Goal: Information Seeking & Learning: Learn about a topic

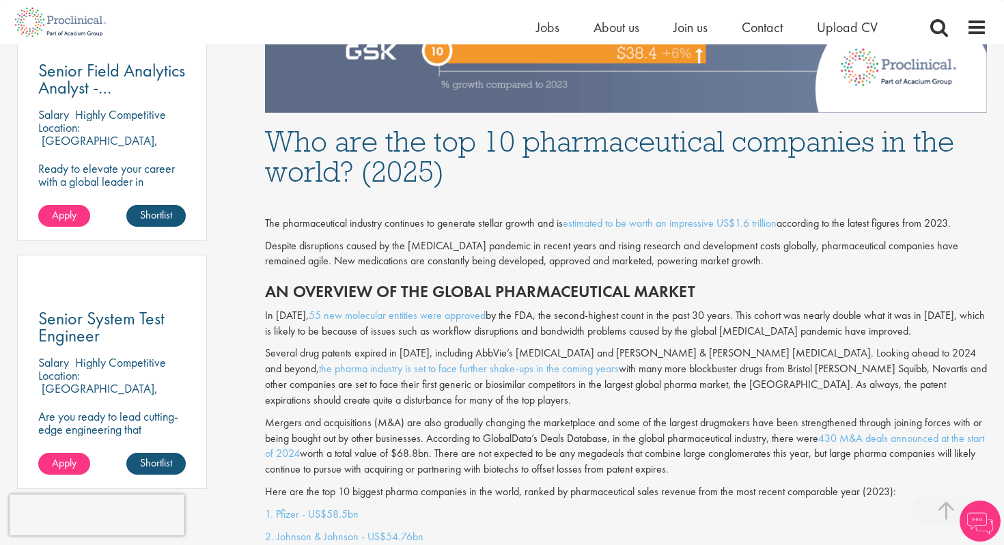
click at [547, 255] on p "Despite disruptions caused by the [MEDICAL_DATA] pandemic in recent years and r…" at bounding box center [626, 253] width 722 height 31
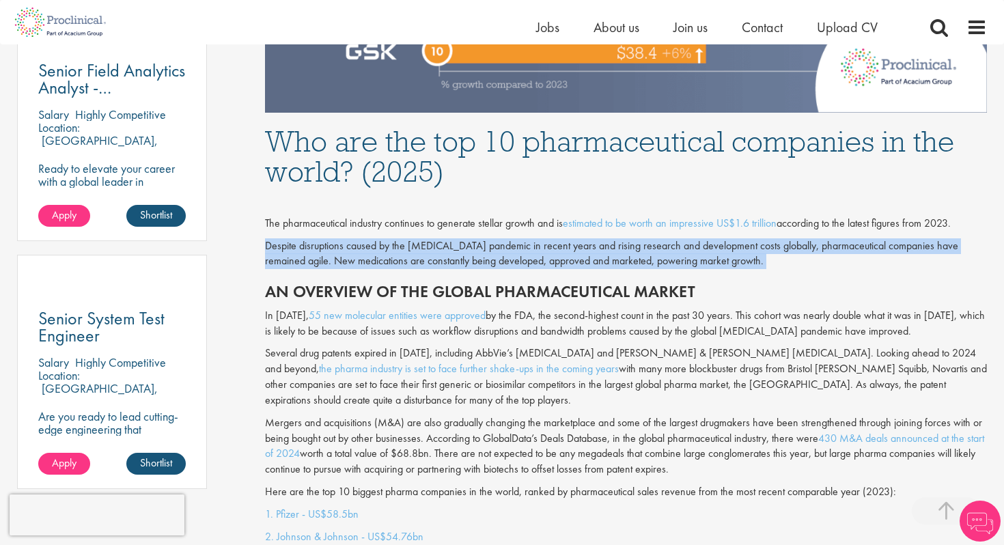
click at [547, 255] on p "Despite disruptions caused by the [MEDICAL_DATA] pandemic in recent years and r…" at bounding box center [626, 253] width 722 height 31
click at [523, 253] on p "Despite disruptions caused by the [MEDICAL_DATA] pandemic in recent years and r…" at bounding box center [626, 253] width 722 height 31
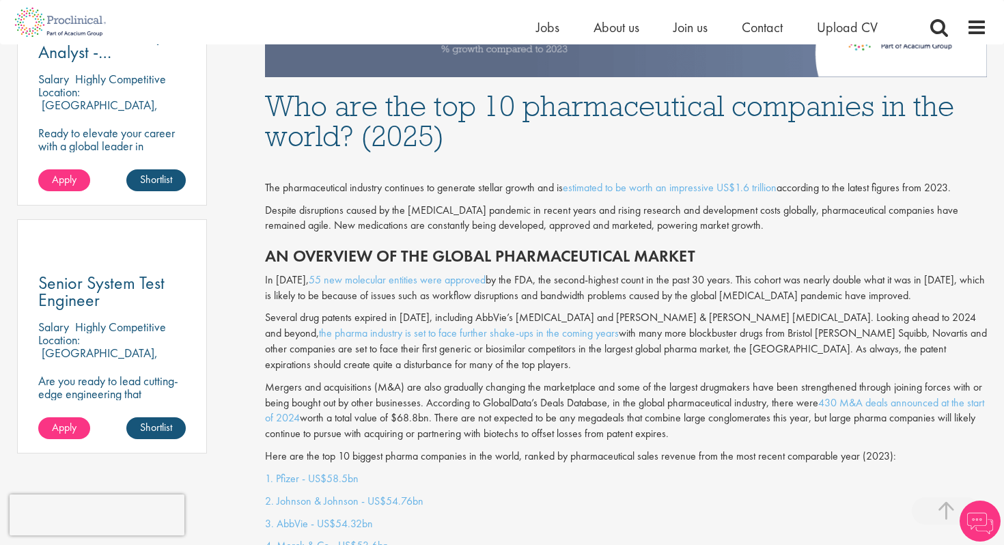
scroll to position [853, 0]
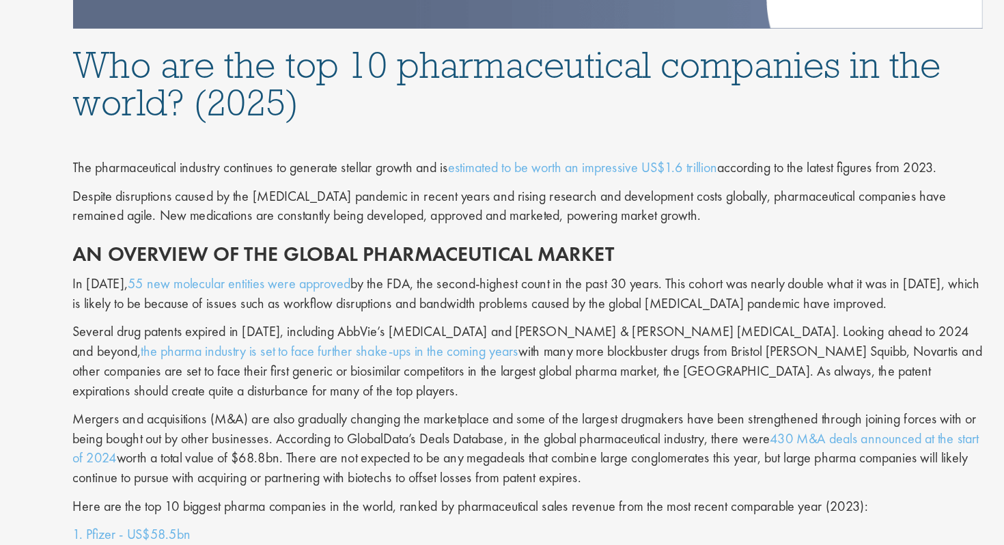
click at [690, 246] on h2 "An overview of the global pharmaceutical market" at bounding box center [626, 253] width 722 height 18
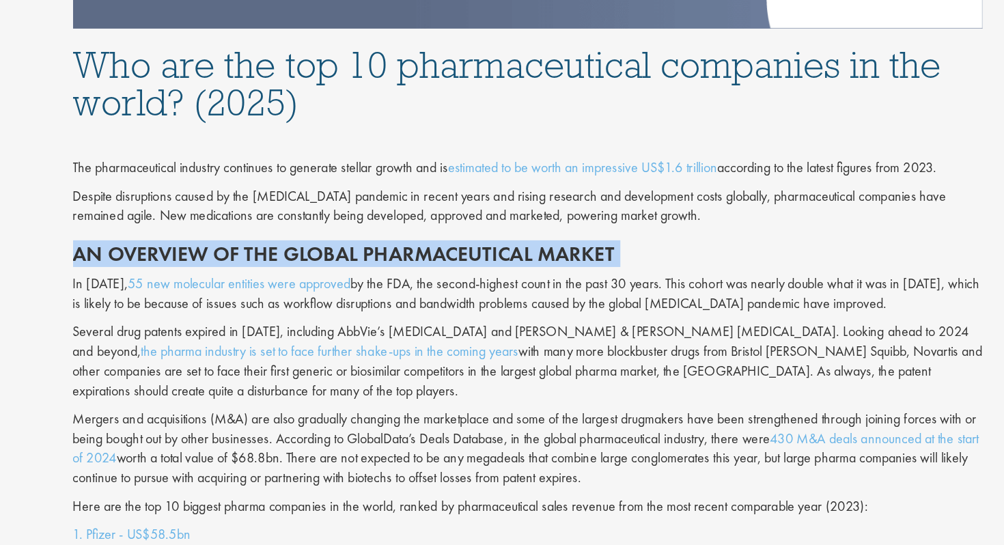
click at [690, 246] on h2 "An overview of the global pharmaceutical market" at bounding box center [626, 253] width 722 height 18
click at [687, 244] on h2 "An overview of the global pharmaceutical market" at bounding box center [626, 253] width 722 height 18
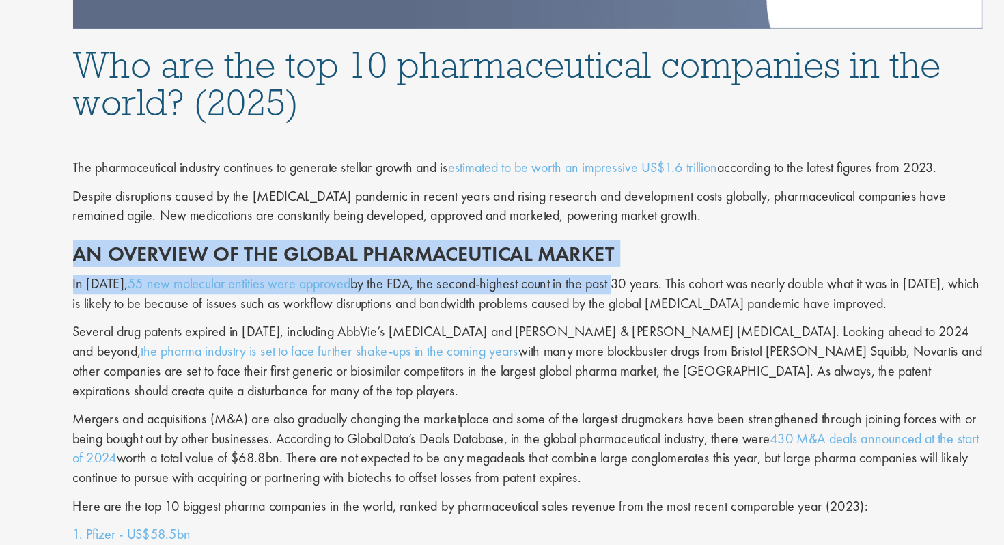
drag, startPoint x: 680, startPoint y: 236, endPoint x: 684, endPoint y: 286, distance: 50.0
click at [685, 286] on div "The pharmaceutical industry continues to generate stellar growth and is estimat…" at bounding box center [626, 310] width 743 height 313
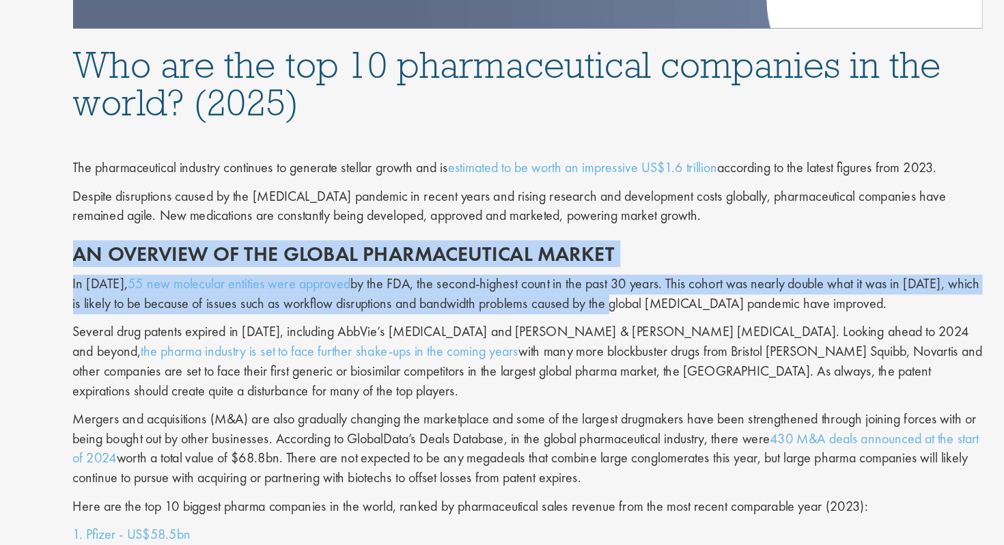
click at [684, 286] on p "In [DATE], 55 new molecular entities were approved by the FDA, the second-highe…" at bounding box center [626, 284] width 722 height 31
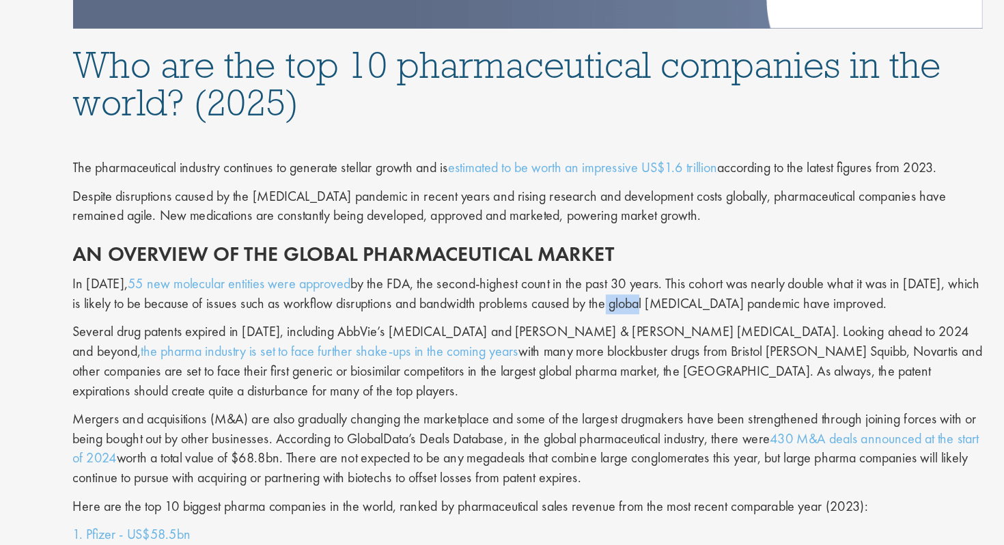
click at [684, 286] on p "In [DATE], 55 new molecular entities were approved by the FDA, the second-highe…" at bounding box center [626, 284] width 722 height 31
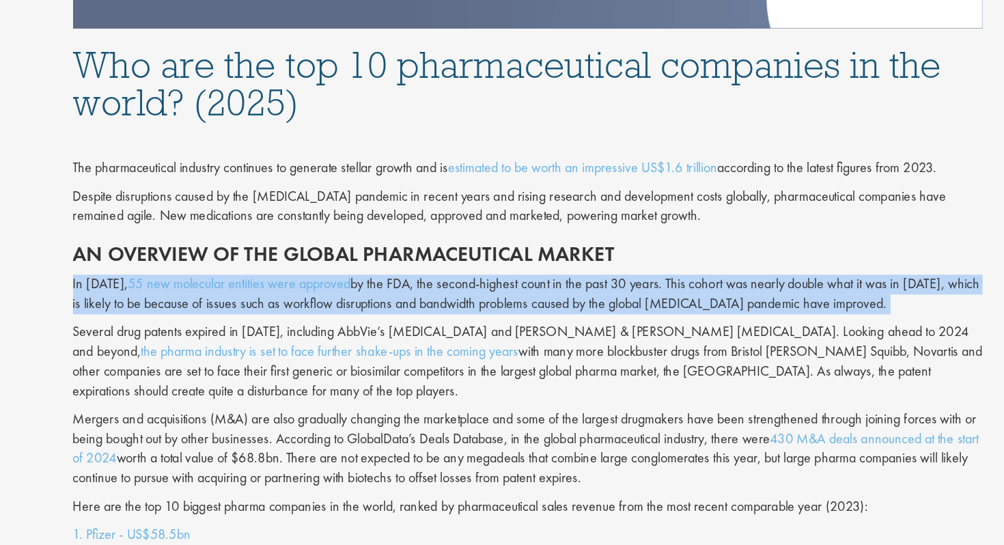
click at [684, 286] on p "In [DATE], 55 new molecular entities were approved by the FDA, the second-highe…" at bounding box center [626, 284] width 722 height 31
click at [684, 282] on p "In [DATE], 55 new molecular entities were approved by the FDA, the second-highe…" at bounding box center [626, 284] width 722 height 31
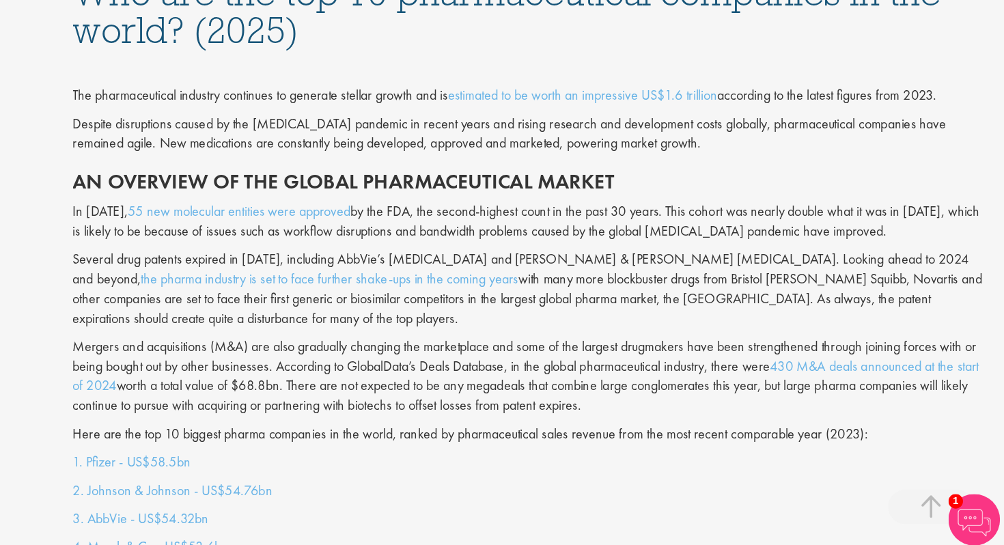
click at [684, 339] on p "Several drug patents expired in [DATE], including AbbVie’s [MEDICAL_DATA] and […" at bounding box center [626, 338] width 722 height 62
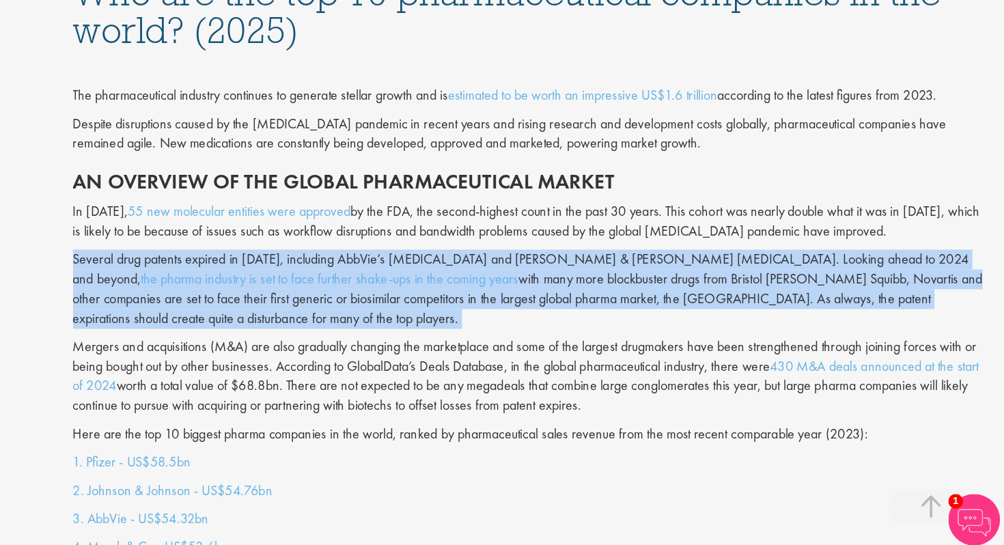
click at [684, 339] on p "Several drug patents expired in [DATE], including AbbVie’s [MEDICAL_DATA] and […" at bounding box center [626, 338] width 722 height 62
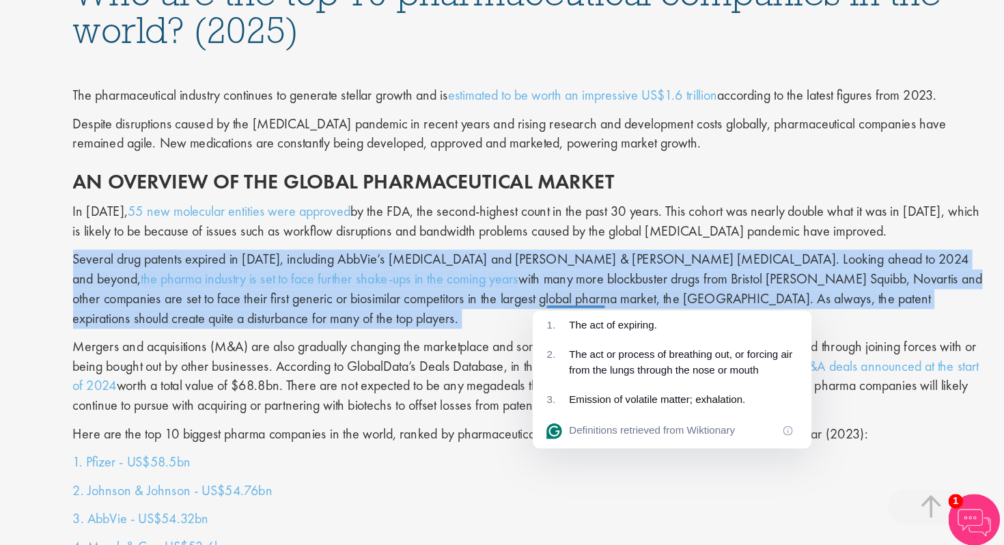
click at [684, 336] on p "Several drug patents expired in [DATE], including AbbVie’s [MEDICAL_DATA] and […" at bounding box center [626, 338] width 722 height 62
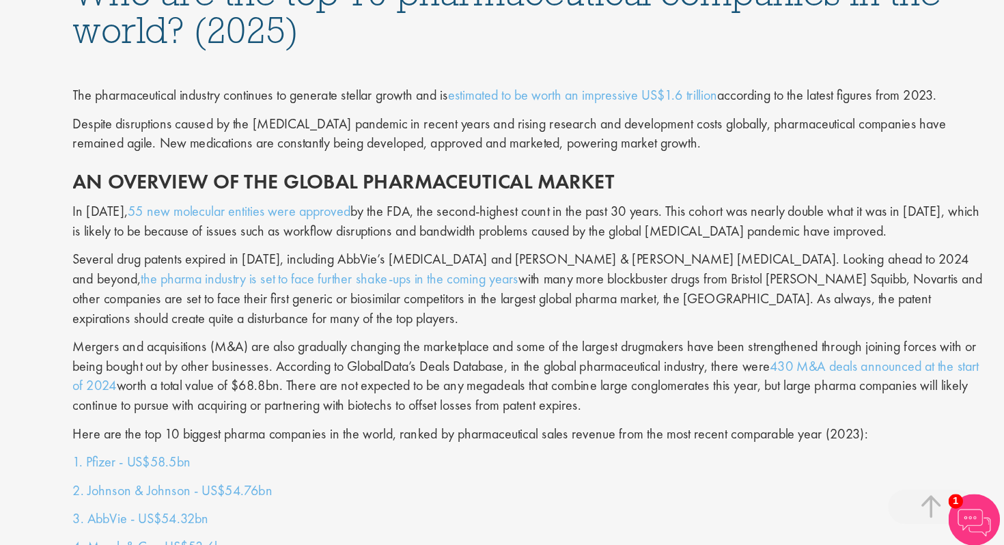
click at [666, 314] on p "Several drug patents expired in [DATE], including AbbVie’s [MEDICAL_DATA] and […" at bounding box center [626, 338] width 722 height 62
click at [511, 313] on p "Several drug patents expired in [DATE], including AbbVie’s [MEDICAL_DATA] and […" at bounding box center [626, 338] width 722 height 62
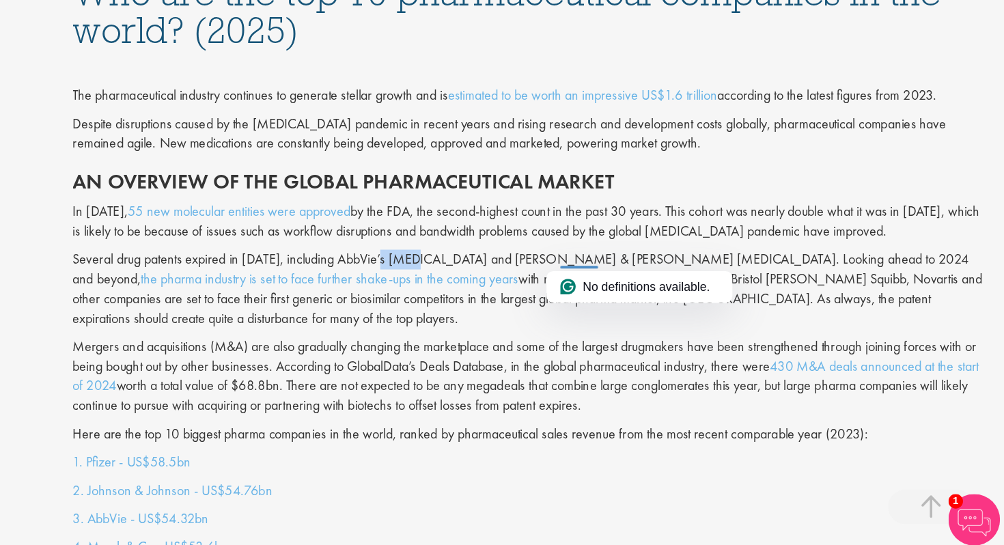
click at [511, 313] on p "Several drug patents expired in [DATE], including AbbVie’s [MEDICAL_DATA] and […" at bounding box center [626, 338] width 722 height 62
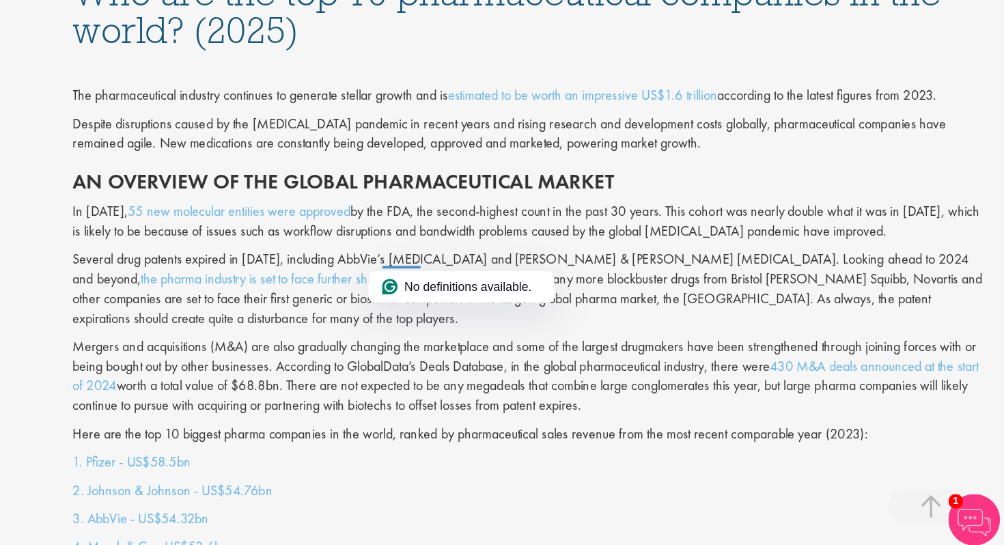
click at [621, 267] on div "The pharmaceutical industry continues to generate stellar growth and is estimat…" at bounding box center [626, 310] width 743 height 313
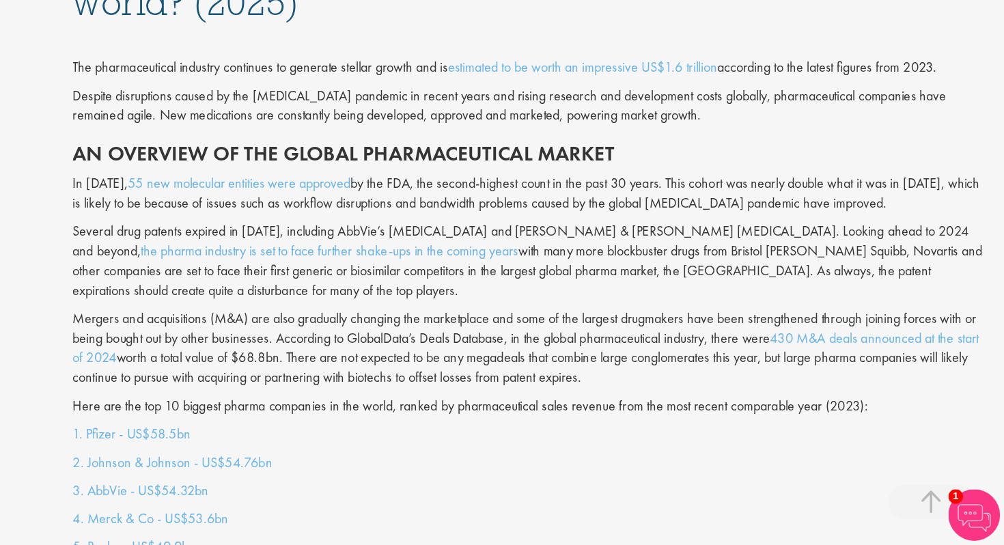
scroll to position [886, 0]
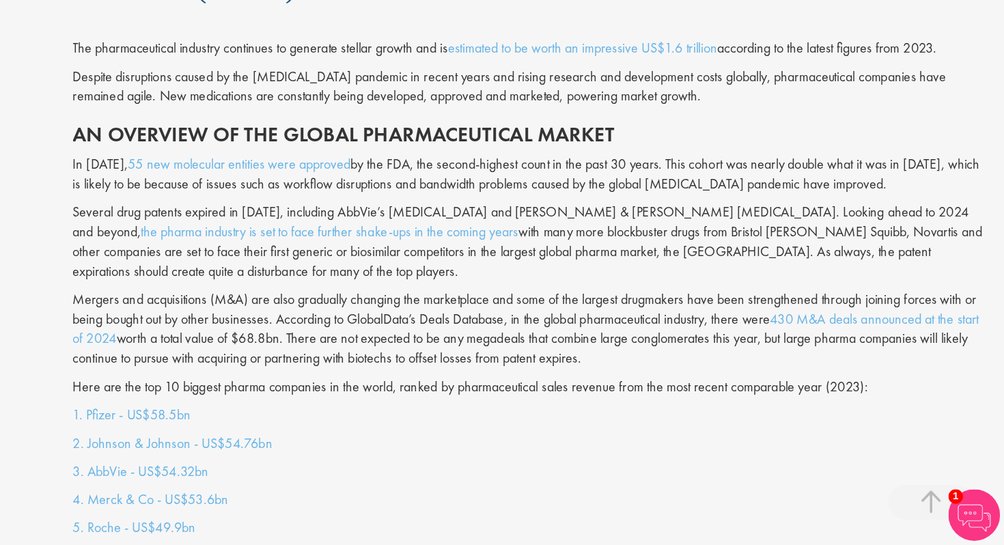
click at [655, 275] on p "Several drug patents expired in [DATE], including AbbVie’s [MEDICAL_DATA] and […" at bounding box center [626, 304] width 722 height 62
click at [567, 280] on p "Several drug patents expired in [DATE], including AbbVie’s [MEDICAL_DATA] and […" at bounding box center [626, 304] width 722 height 62
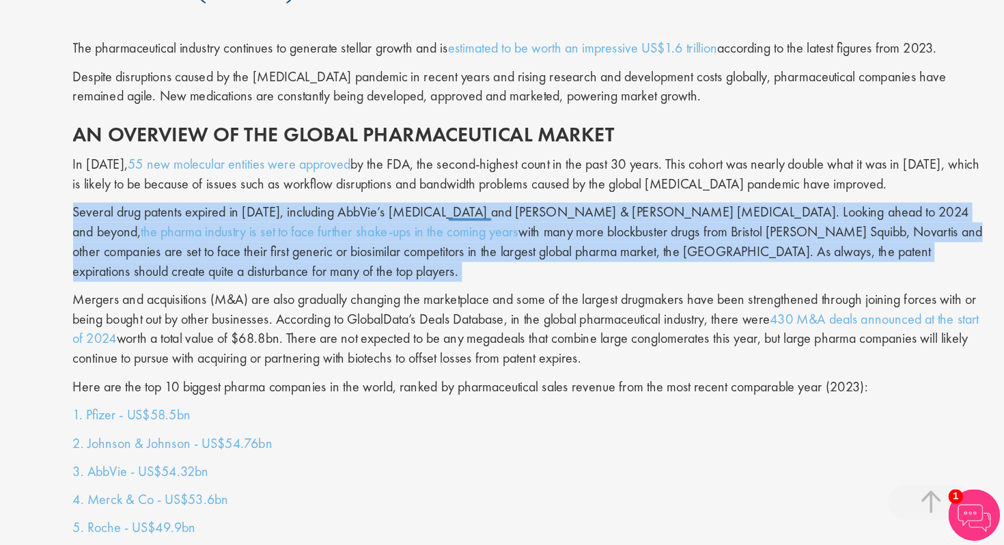
click at [567, 280] on p "Several drug patents expired in [DATE], including AbbVie’s [MEDICAL_DATA] and […" at bounding box center [626, 304] width 722 height 62
click at [566, 273] on p "Several drug patents expired in [DATE], including AbbVie’s [MEDICAL_DATA] and […" at bounding box center [626, 304] width 722 height 62
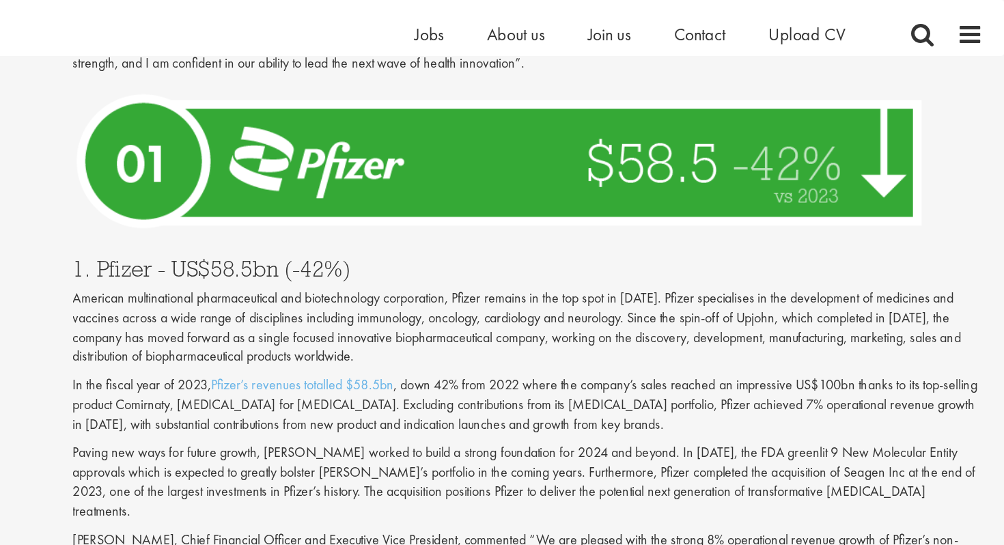
scroll to position [4793, 0]
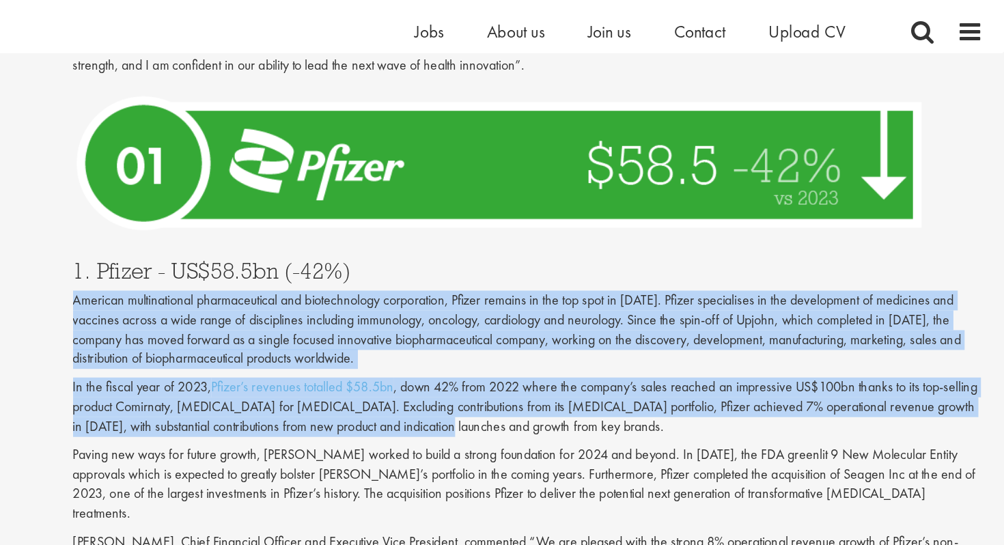
drag, startPoint x: 565, startPoint y: 151, endPoint x: 589, endPoint y: 270, distance: 121.8
click at [590, 271] on div "1. Pfizer - US$58.5bn (-42%) American multinational pharmaceutical and biotechn…" at bounding box center [626, 345] width 743 height 300
click at [589, 302] on p "In the fiscal year of 2023, Pfizer’s revenues totalled $58.5bn , down 42% from …" at bounding box center [626, 325] width 722 height 47
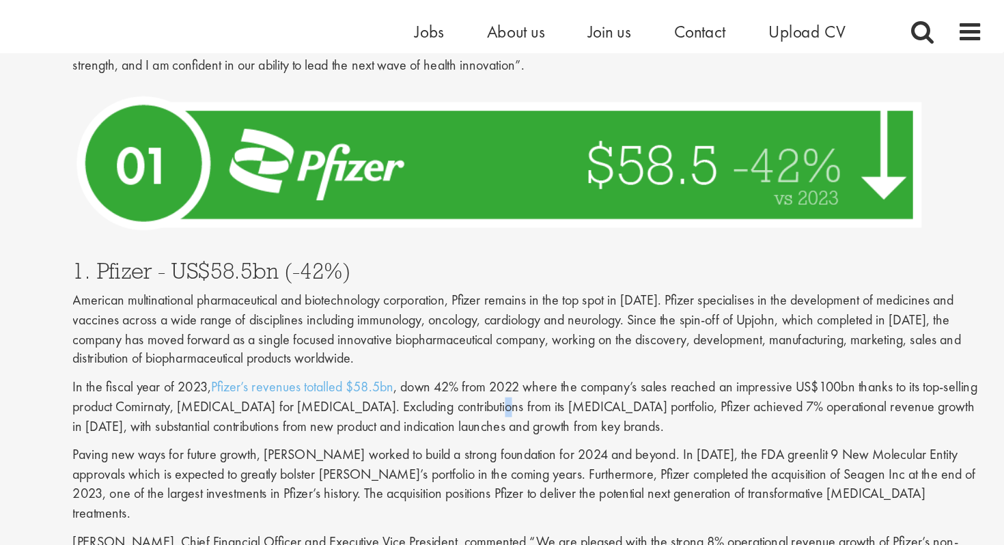
click at [589, 302] on p "In the fiscal year of 2023, Pfizer’s revenues totalled $58.5bn , down 42% from …" at bounding box center [626, 325] width 722 height 47
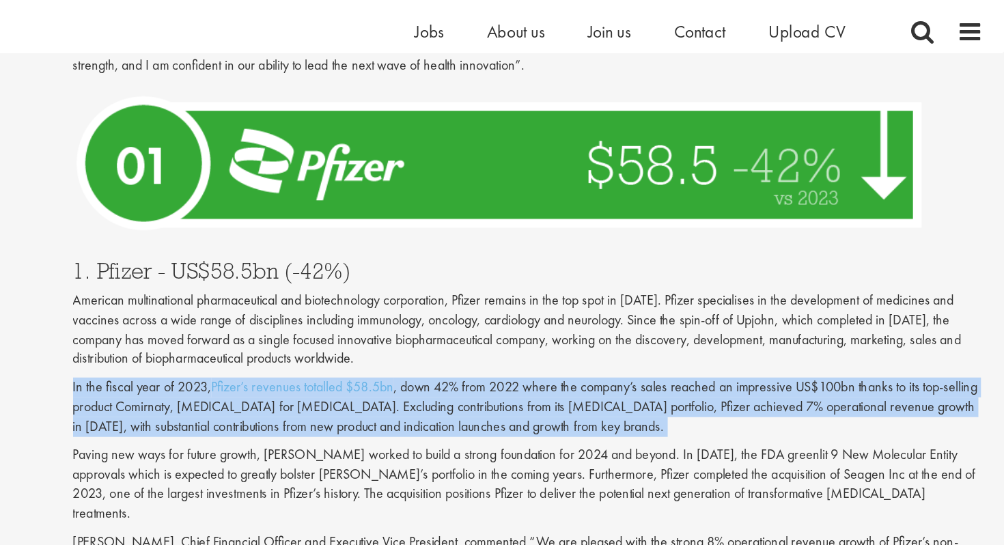
click at [589, 302] on p "In the fiscal year of 2023, Pfizer’s revenues totalled $58.5bn , down 42% from …" at bounding box center [626, 325] width 722 height 47
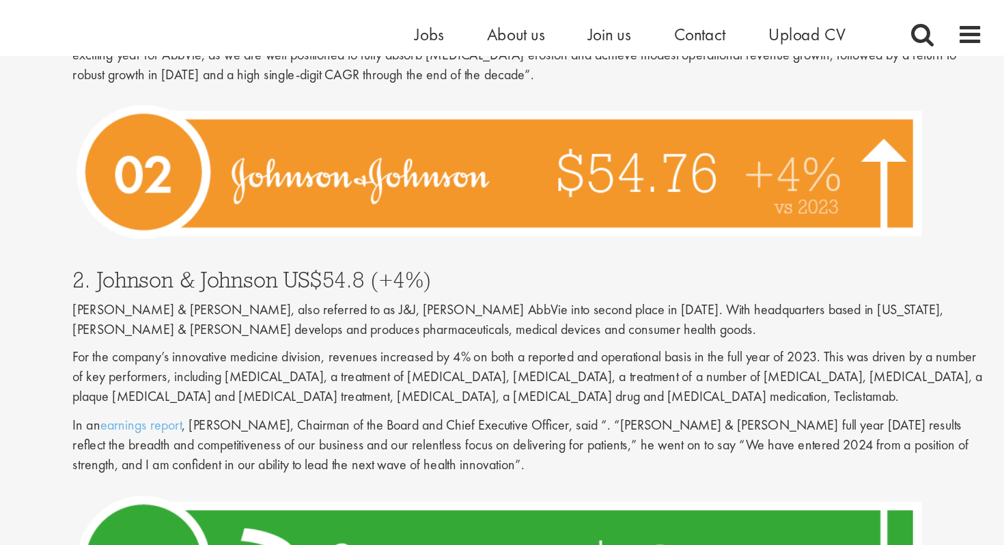
scroll to position [4475, 0]
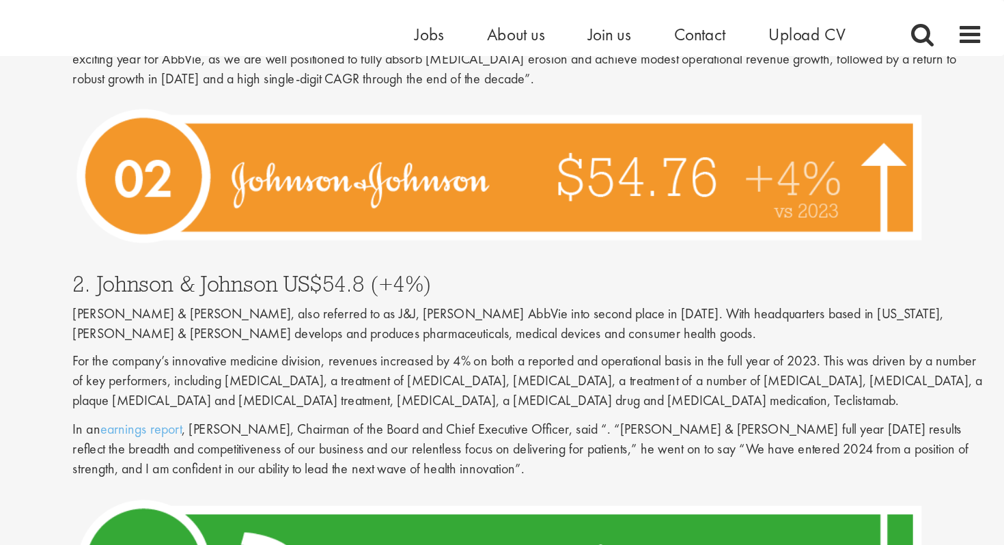
click at [546, 279] on p "For the company’s innovative medicine division, revenues increased by 4% on bot…" at bounding box center [626, 302] width 722 height 47
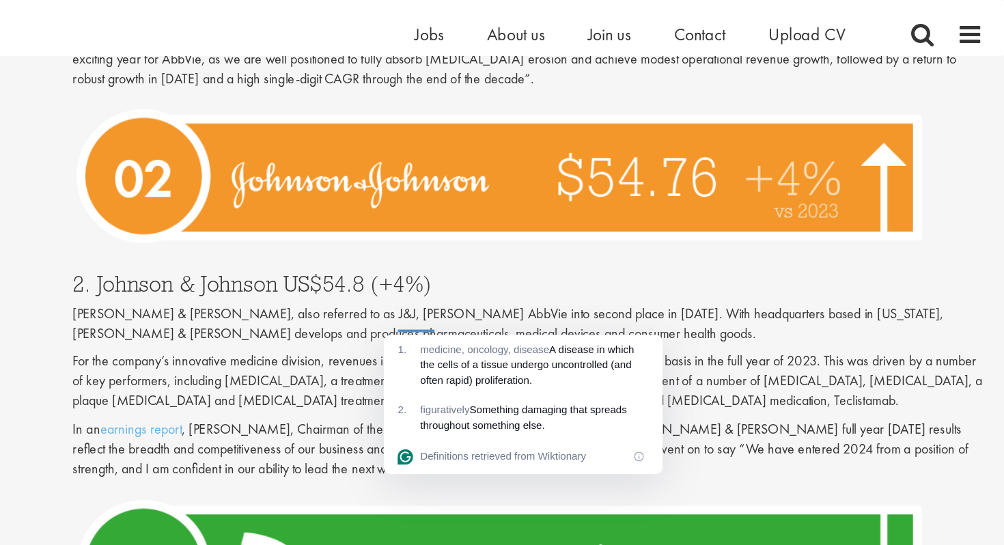
click at [547, 279] on p "For the company’s innovative medicine division, revenues increased by 4% on bot…" at bounding box center [626, 302] width 722 height 47
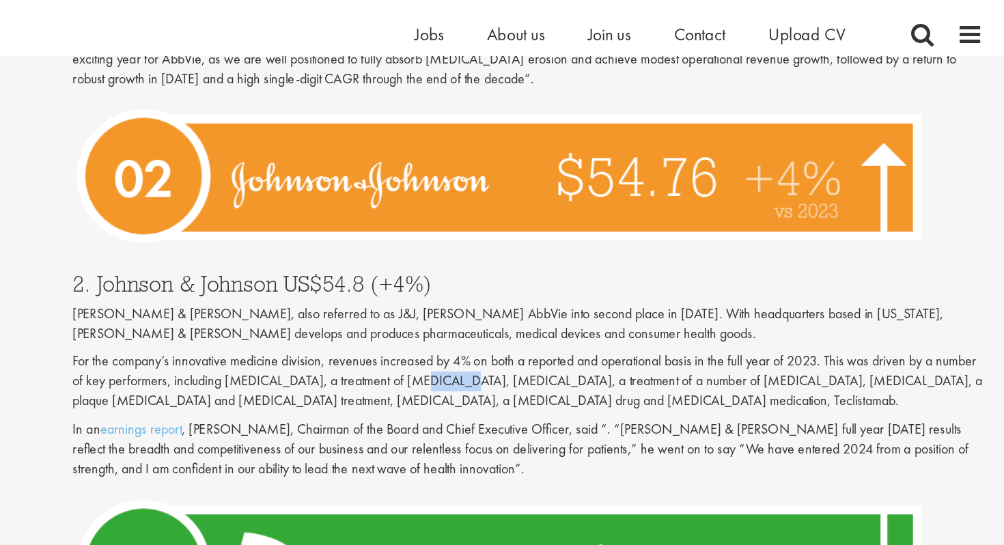
click at [547, 279] on p "For the company’s innovative medicine division, revenues increased by 4% on bot…" at bounding box center [626, 302] width 722 height 47
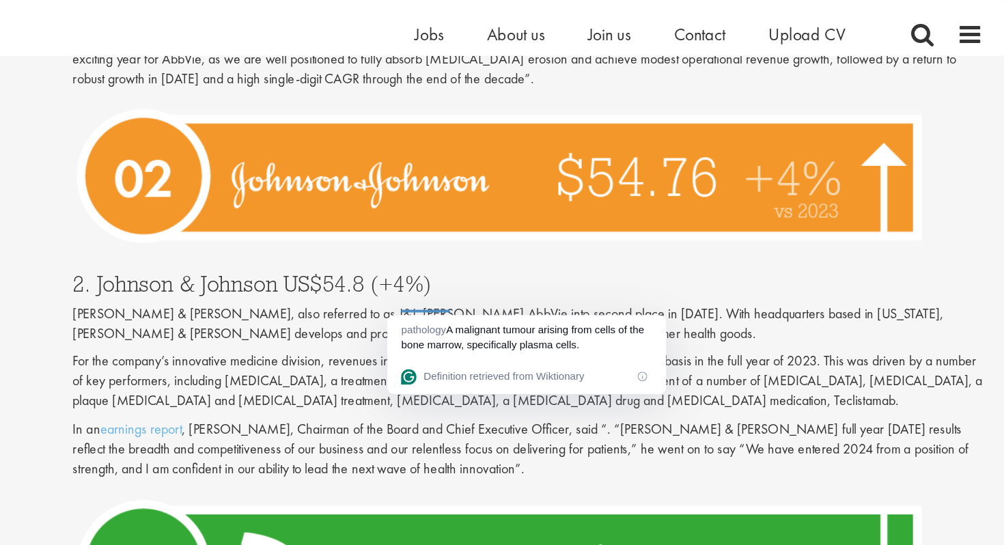
click at [636, 279] on p "For the company’s innovative medicine division, revenues increased by 4% on bot…" at bounding box center [626, 302] width 722 height 47
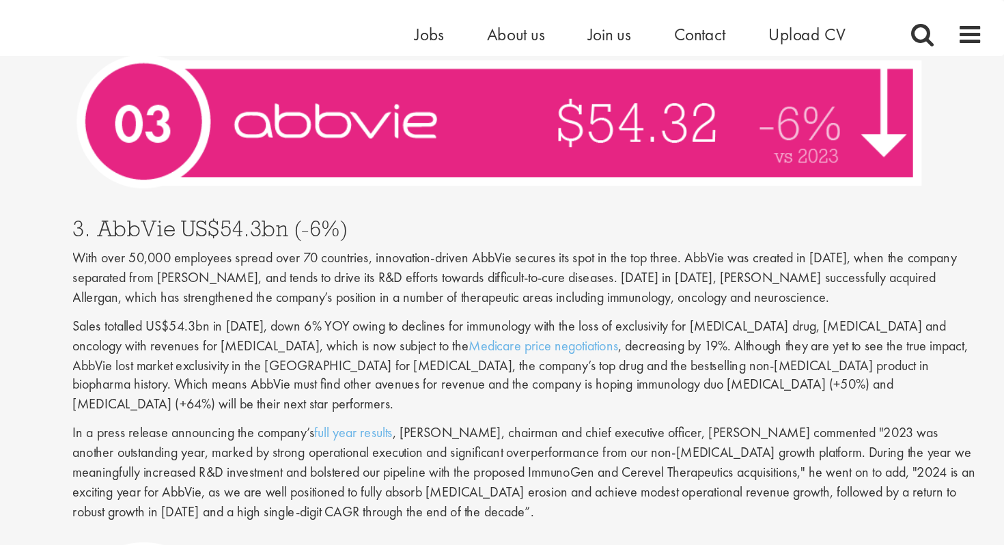
scroll to position [4130, 0]
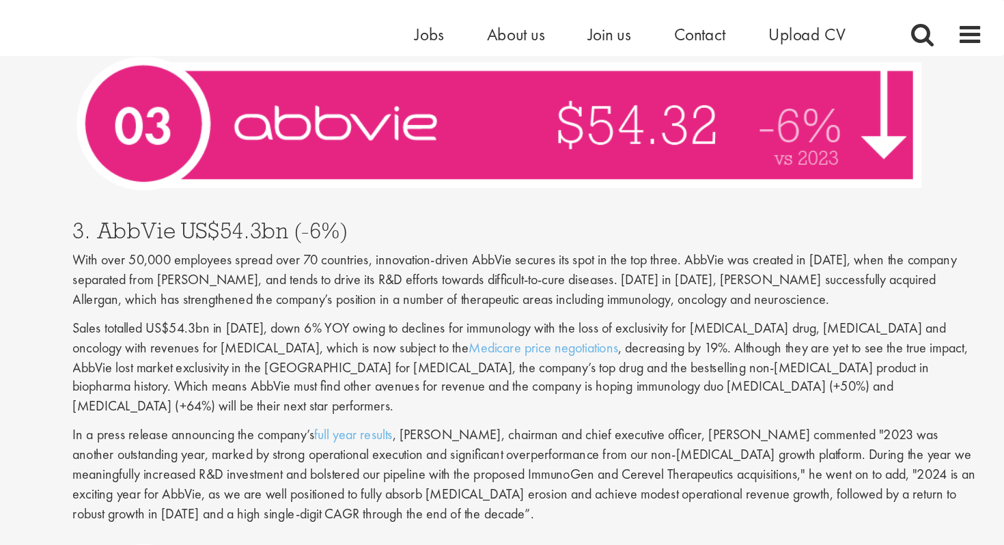
click at [307, 253] on p "Sales totalled US$54.3bn in [DATE], down 6% YOY owing to declines for immunolog…" at bounding box center [626, 292] width 722 height 78
